Goal: Navigation & Orientation: Find specific page/section

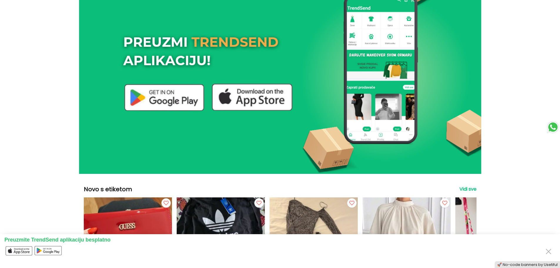
scroll to position [29, 0]
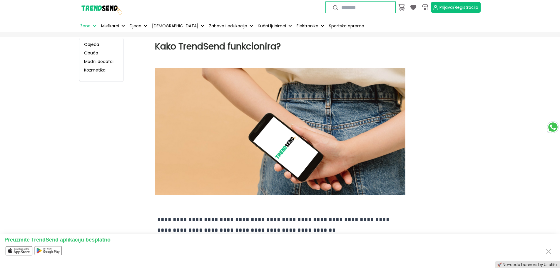
click at [91, 26] on button "Žene" at bounding box center [88, 25] width 19 height 13
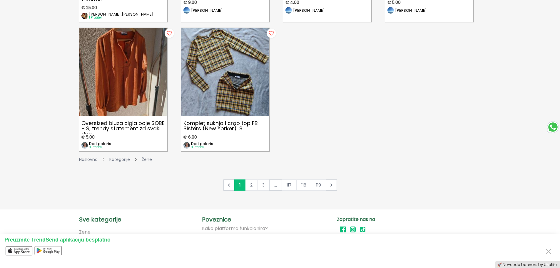
scroll to position [971, 0]
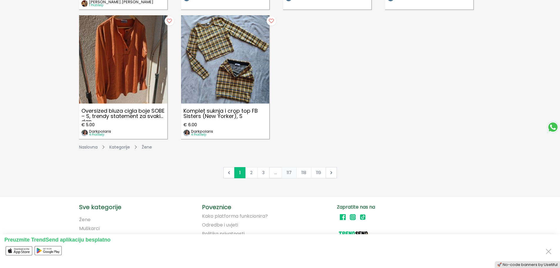
click at [290, 175] on link "117" at bounding box center [289, 172] width 15 height 11
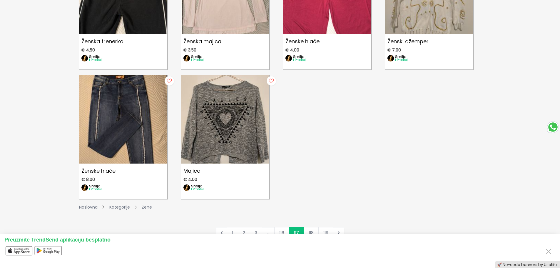
scroll to position [912, 0]
